Goal: Navigation & Orientation: Find specific page/section

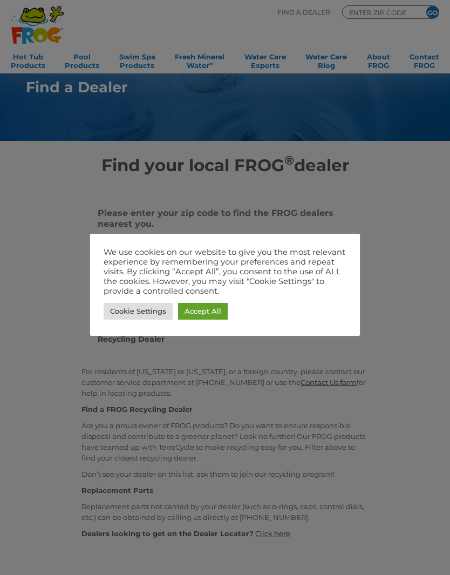
click at [207, 311] on link "Accept All" at bounding box center [203, 311] width 50 height 17
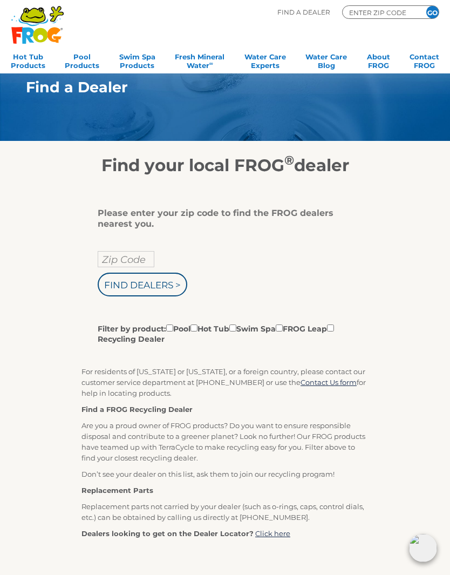
click at [123, 258] on input "Zip Code" at bounding box center [126, 259] width 57 height 16
type input "Zip Code"
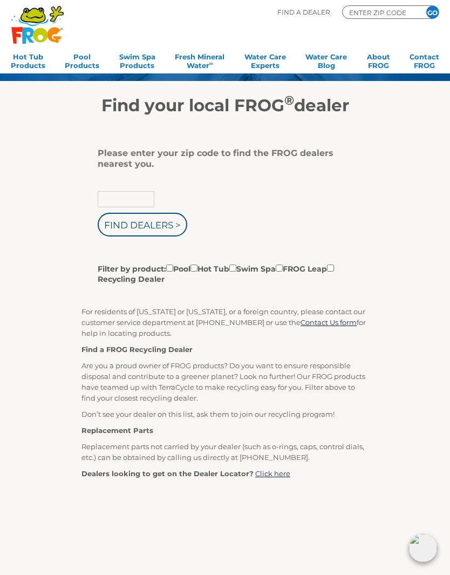
click at [131, 200] on input "text" at bounding box center [126, 199] width 57 height 16
type input "47250"
click at [157, 225] on input "Find Dealers >" at bounding box center [143, 225] width 90 height 24
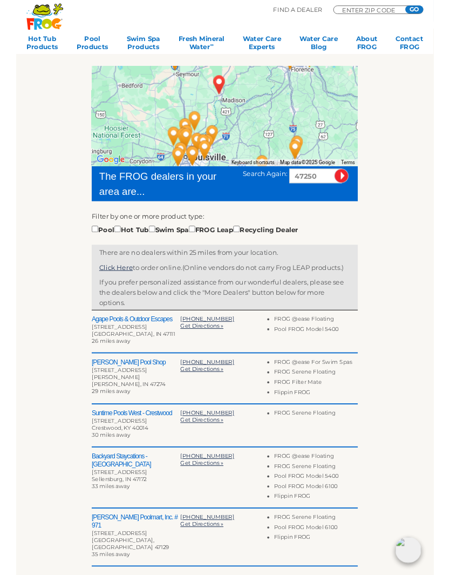
scroll to position [124, 0]
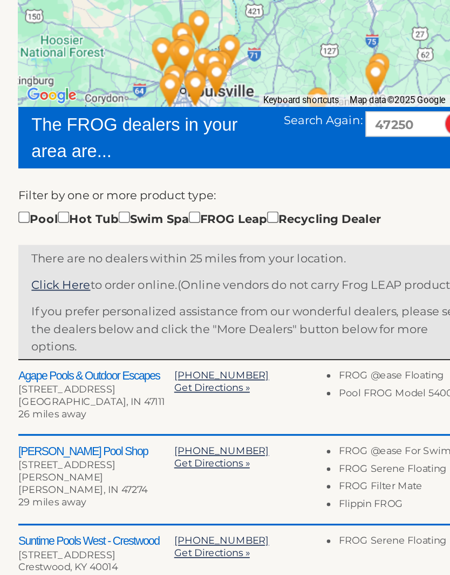
click at [97, 235] on div "Pool Hot Tub Swim Spa FROG Leap Recycling Dealer" at bounding box center [193, 241] width 223 height 12
click at [143, 237] on input "checkbox" at bounding box center [146, 240] width 7 height 7
checkbox input "true"
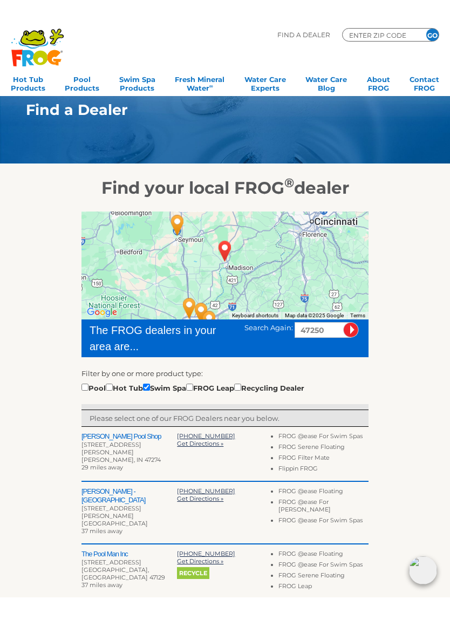
scroll to position [25, 0]
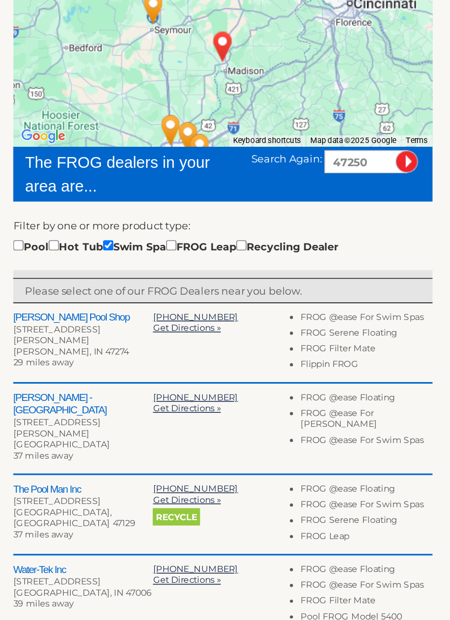
click at [82, 385] on h2 "[PERSON_NAME] Pool Shop" at bounding box center [130, 389] width 96 height 9
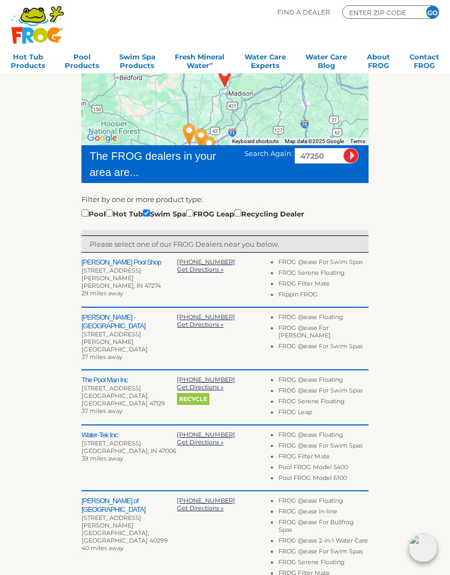
scroll to position [0, 0]
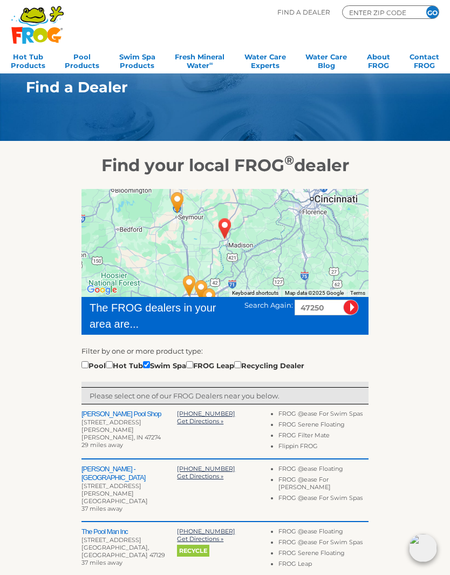
click at [352, 304] on input "image" at bounding box center [351, 308] width 16 height 16
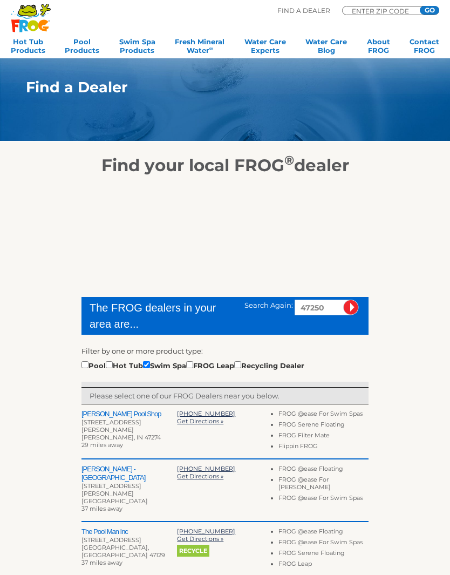
scroll to position [189, 0]
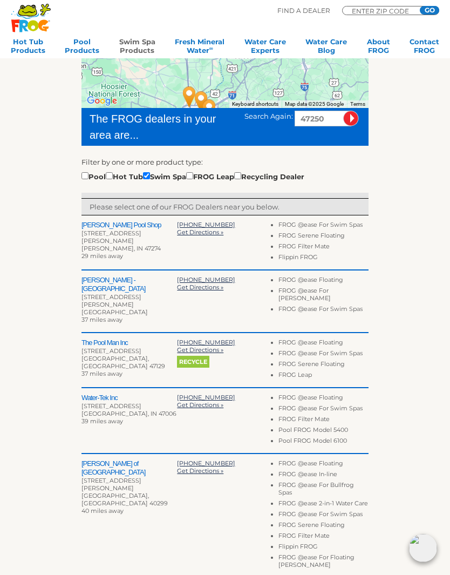
click at [137, 55] on link "Swim Spa Products" at bounding box center [137, 48] width 36 height 22
